Goal: Task Accomplishment & Management: Manage account settings

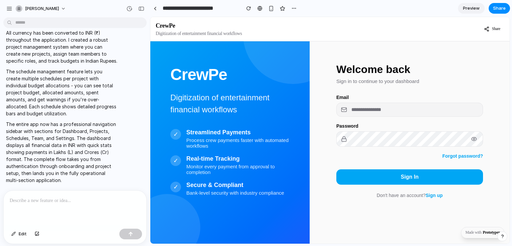
scroll to position [478, 0]
click at [400, 113] on input "email" at bounding box center [409, 109] width 147 height 13
type input "**********"
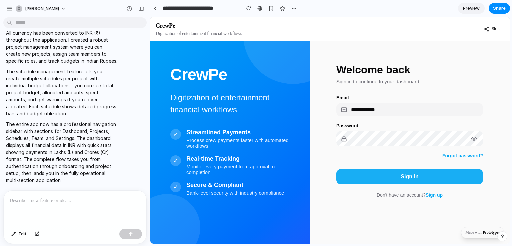
click at [399, 174] on button "Sign In" at bounding box center [409, 176] width 147 height 15
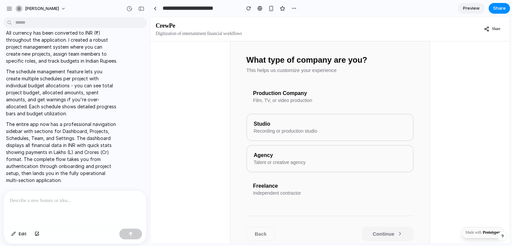
scroll to position [85, 0]
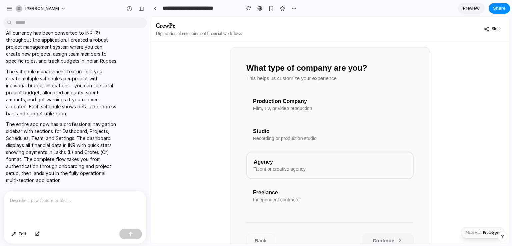
click at [314, 104] on div "Production Company" at bounding box center [330, 101] width 154 height 6
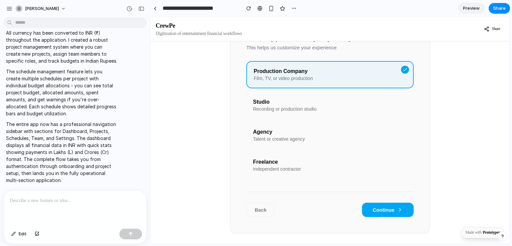
scroll to position [138, 0]
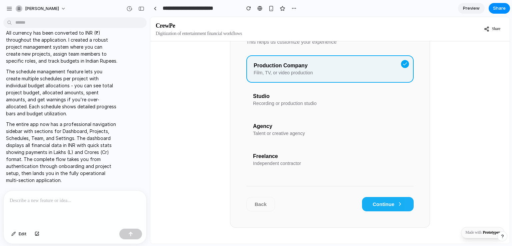
click at [390, 204] on button "Continue" at bounding box center [388, 204] width 52 height 14
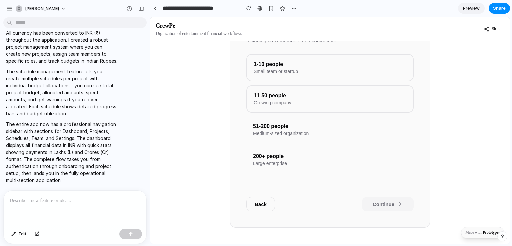
click at [331, 131] on div "Medium-sized organization" at bounding box center [330, 133] width 154 height 5
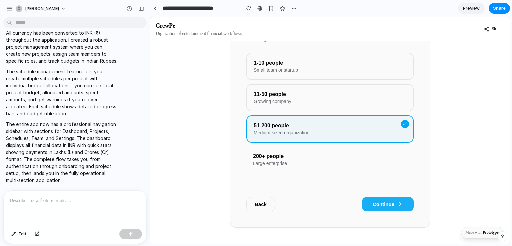
click at [374, 197] on button "Continue" at bounding box center [388, 204] width 52 height 14
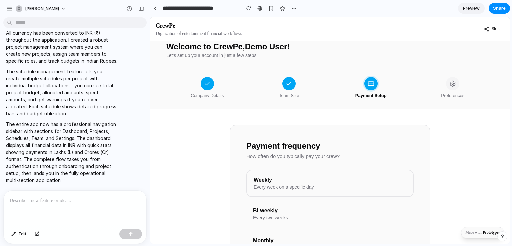
scroll to position [0, 0]
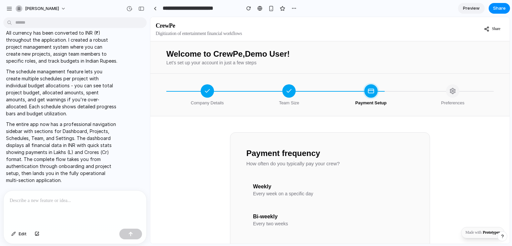
click at [273, 196] on div "Every week on a specific day" at bounding box center [330, 193] width 154 height 5
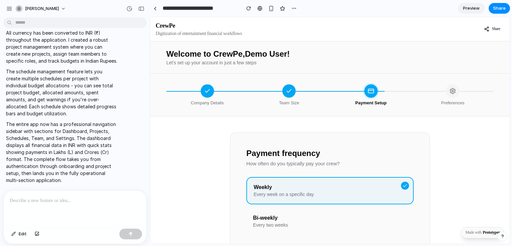
scroll to position [138, 0]
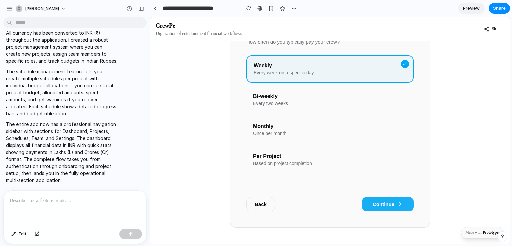
click at [393, 201] on button "Continue" at bounding box center [388, 204] width 52 height 14
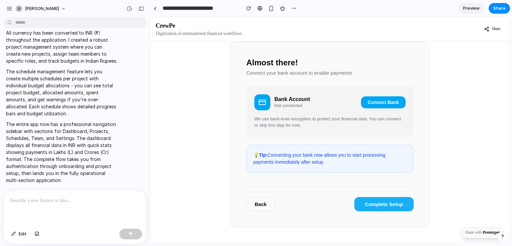
click at [373, 202] on button "Complete Setup" at bounding box center [383, 204] width 59 height 14
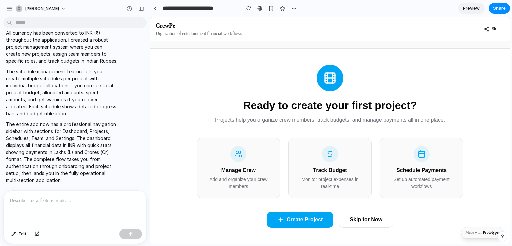
scroll to position [31, 0]
click at [377, 217] on button "Skip for Now" at bounding box center [366, 220] width 55 height 16
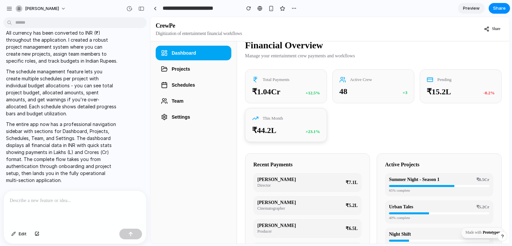
scroll to position [0, 0]
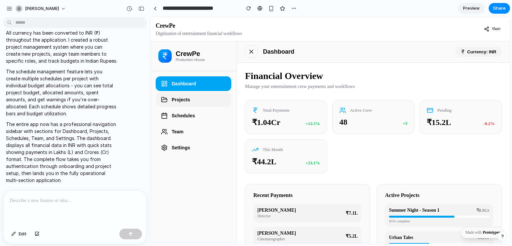
click at [196, 98] on button "Projects" at bounding box center [194, 99] width 76 height 15
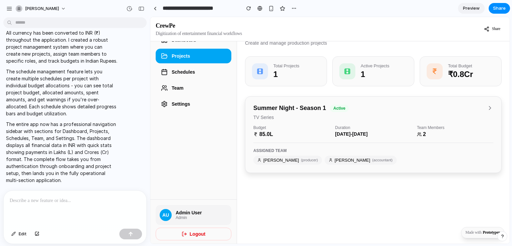
scroll to position [45, 0]
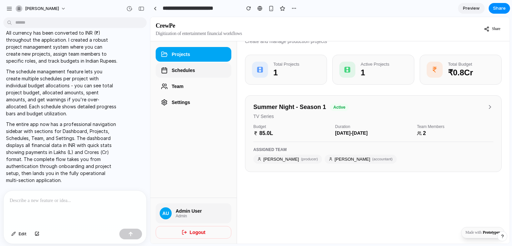
click at [179, 74] on button "Schedules" at bounding box center [194, 70] width 76 height 15
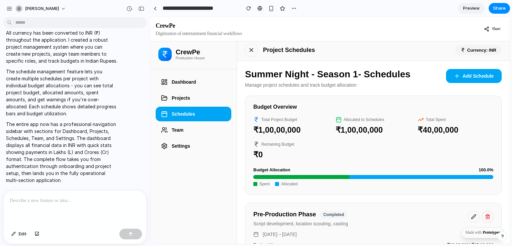
scroll to position [0, 0]
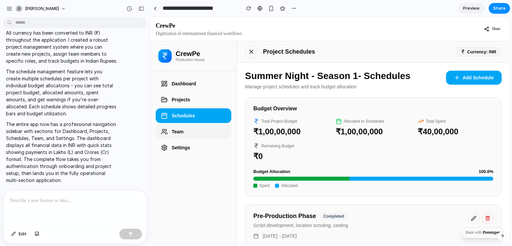
click at [173, 134] on button "Team" at bounding box center [194, 131] width 76 height 15
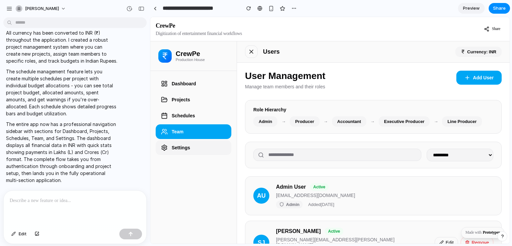
click at [188, 149] on button "Settings" at bounding box center [194, 147] width 76 height 15
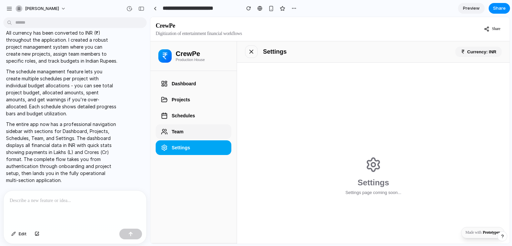
click at [182, 130] on button "Team" at bounding box center [194, 131] width 76 height 15
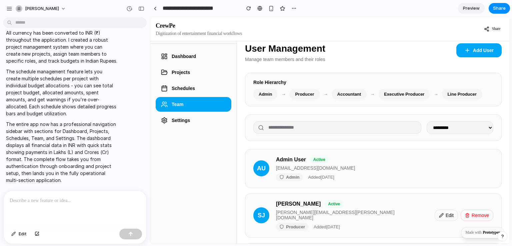
scroll to position [27, 0]
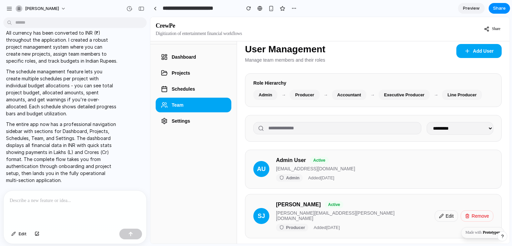
click at [471, 132] on select "**********" at bounding box center [460, 128] width 67 height 13
click at [466, 130] on select "**********" at bounding box center [460, 128] width 67 height 13
click at [216, 89] on button "Schedules" at bounding box center [194, 89] width 76 height 15
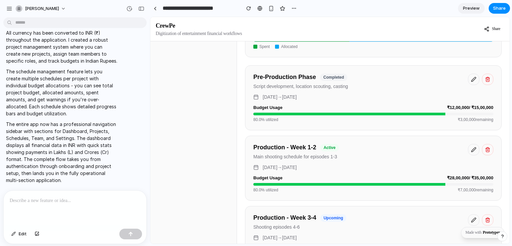
scroll to position [168, 0]
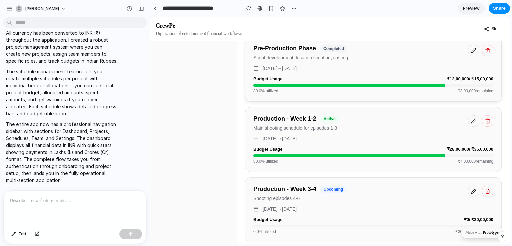
click at [471, 53] on icon at bounding box center [473, 50] width 5 height 5
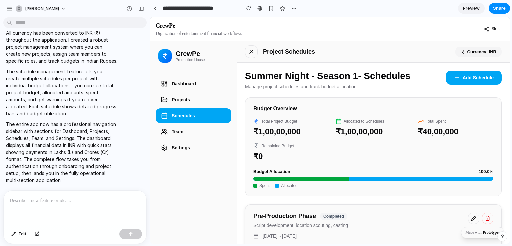
scroll to position [0, 0]
click at [210, 131] on button "Team" at bounding box center [194, 131] width 76 height 15
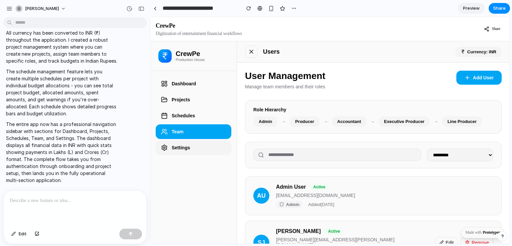
click at [174, 145] on button "Settings" at bounding box center [194, 147] width 76 height 15
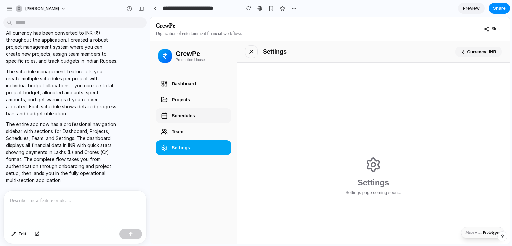
click at [185, 115] on button "Schedules" at bounding box center [194, 115] width 76 height 15
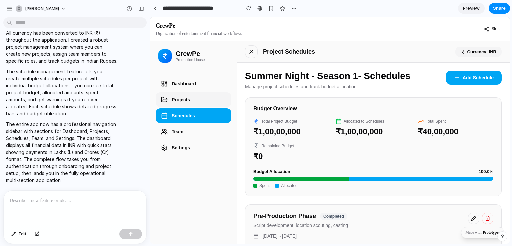
click at [189, 100] on button "Projects" at bounding box center [194, 99] width 76 height 15
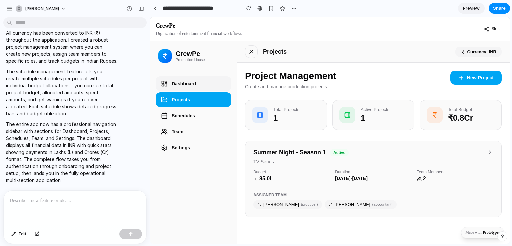
click at [186, 82] on button "Dashboard" at bounding box center [194, 83] width 76 height 15
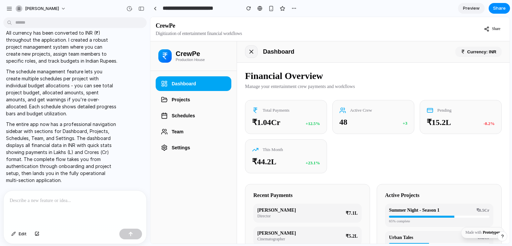
click at [250, 55] on button at bounding box center [251, 51] width 13 height 13
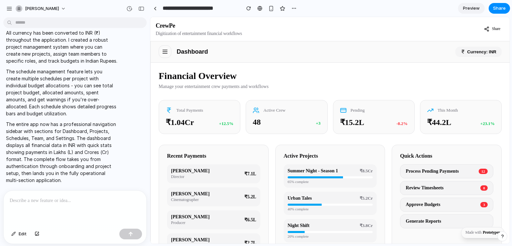
click at [479, 52] on div "Currency: INR" at bounding box center [479, 52] width 46 height 10
click at [82, 204] on div at bounding box center [75, 208] width 143 height 35
click at [290, 123] on div "48 +3" at bounding box center [287, 121] width 68 height 9
click at [232, 109] on div "Total Payments" at bounding box center [200, 109] width 68 height 7
click at [343, 112] on rect at bounding box center [343, 110] width 6 height 4
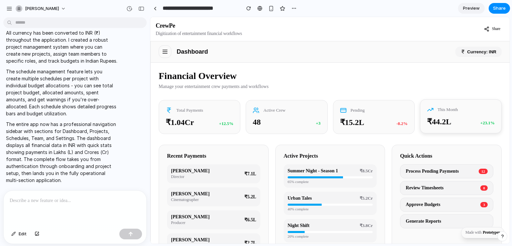
click at [456, 111] on div "This Month" at bounding box center [461, 109] width 68 height 7
click at [160, 50] on button at bounding box center [165, 51] width 13 height 13
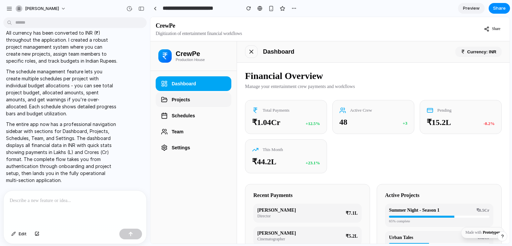
click at [174, 98] on button "Projects" at bounding box center [194, 99] width 76 height 15
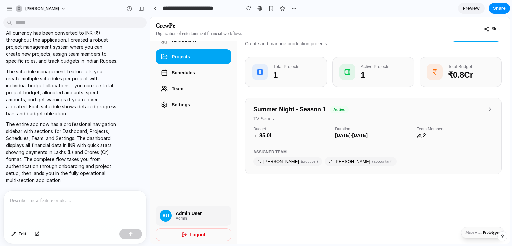
scroll to position [45, 0]
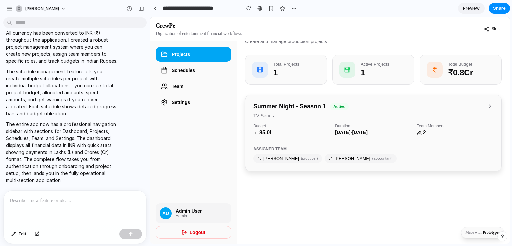
click at [303, 128] on div "Budget" at bounding box center [291, 126] width 76 height 5
click at [486, 114] on div "Summer Night - Season 1 active TV Series" at bounding box center [373, 110] width 240 height 15
click at [487, 110] on icon at bounding box center [490, 106] width 7 height 7
click at [189, 69] on button "Schedules" at bounding box center [194, 70] width 76 height 15
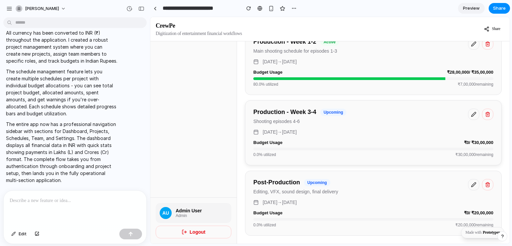
scroll to position [0, 0]
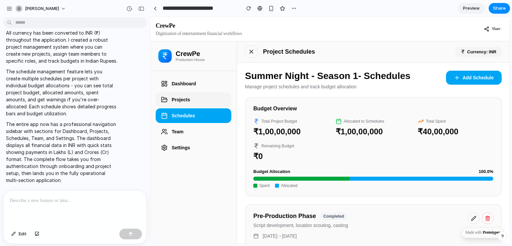
click at [187, 93] on button "Projects" at bounding box center [194, 99] width 76 height 15
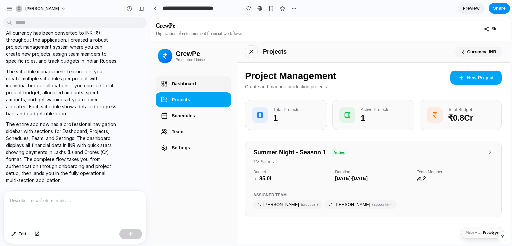
click at [185, 85] on button "Dashboard" at bounding box center [194, 83] width 76 height 15
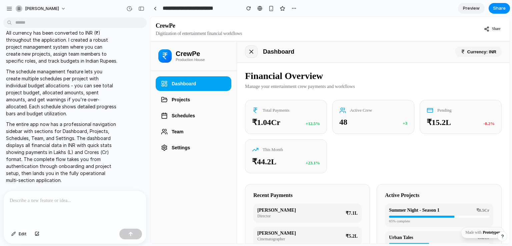
click at [253, 53] on icon at bounding box center [251, 51] width 7 height 7
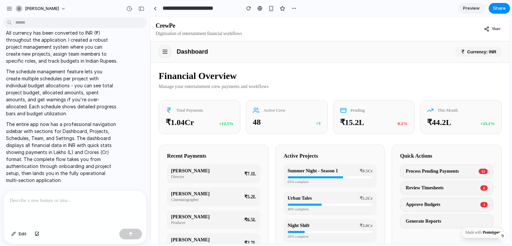
click at [166, 56] on button at bounding box center [165, 51] width 13 height 13
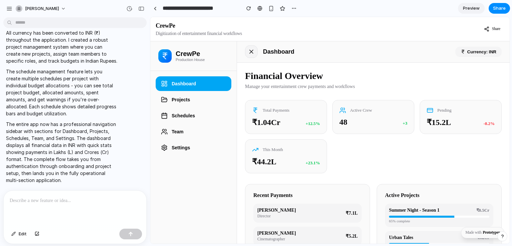
click at [251, 51] on icon at bounding box center [251, 51] width 3 height 3
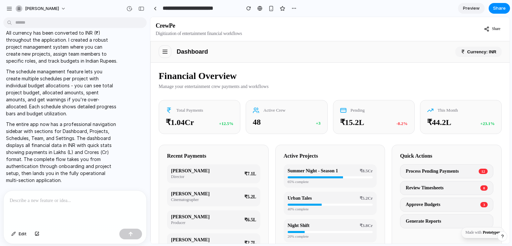
click at [42, 208] on div at bounding box center [75, 208] width 143 height 35
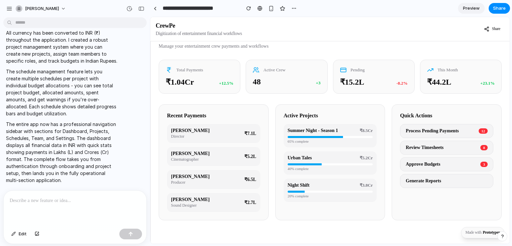
scroll to position [45, 0]
